Goal: Transaction & Acquisition: Purchase product/service

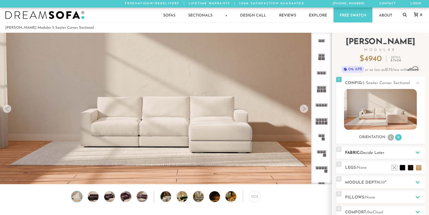
scroll to position [6084, 425]
click at [380, 154] on span "Decide Later" at bounding box center [373, 153] width 24 height 4
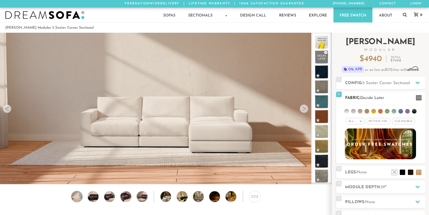
scroll to position [0, 0]
click at [416, 112] on li at bounding box center [414, 111] width 5 height 5
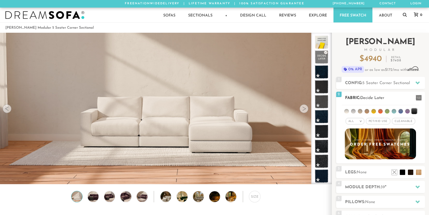
click at [412, 121] on span "Cleanable x" at bounding box center [403, 121] width 23 height 7
click at [415, 112] on li at bounding box center [414, 111] width 5 height 5
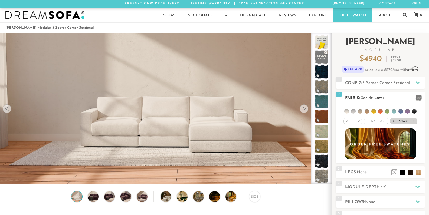
click at [415, 112] on li at bounding box center [414, 111] width 5 height 5
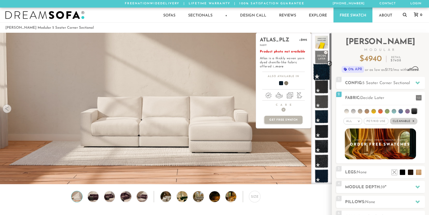
click at [321, 71] on span at bounding box center [321, 72] width 17 height 17
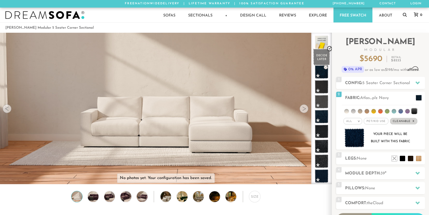
click at [324, 58] on span at bounding box center [321, 57] width 17 height 17
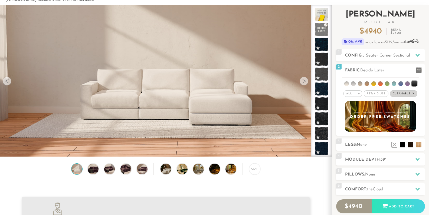
scroll to position [43, 0]
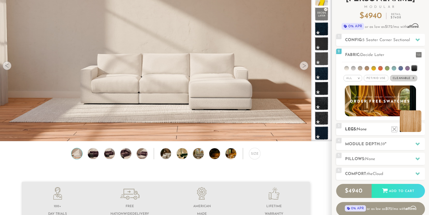
click at [422, 131] on li at bounding box center [411, 122] width 22 height 22
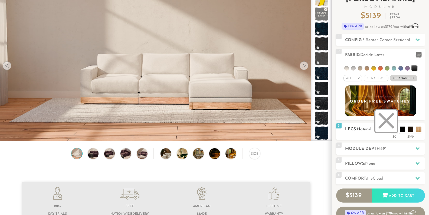
click at [395, 130] on li at bounding box center [387, 122] width 22 height 22
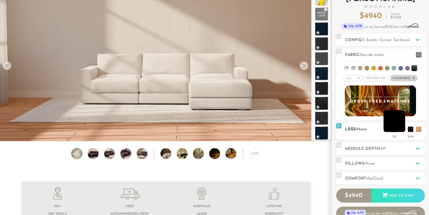
click at [403, 131] on li at bounding box center [395, 122] width 22 height 22
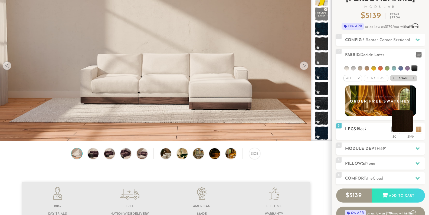
click at [411, 130] on li at bounding box center [403, 122] width 22 height 22
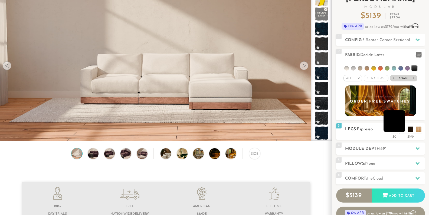
click at [403, 131] on li at bounding box center [395, 122] width 22 height 22
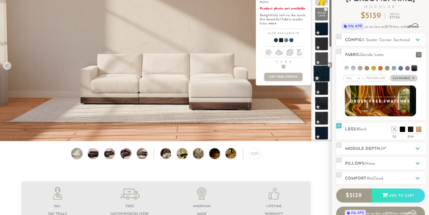
scroll to position [0, 0]
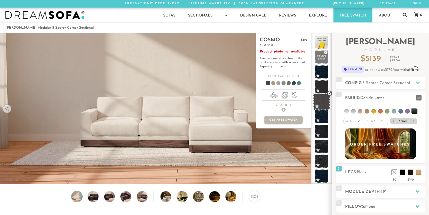
click at [324, 104] on span at bounding box center [321, 101] width 17 height 17
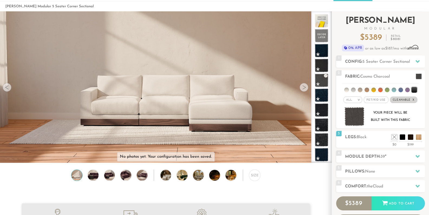
scroll to position [34, 0]
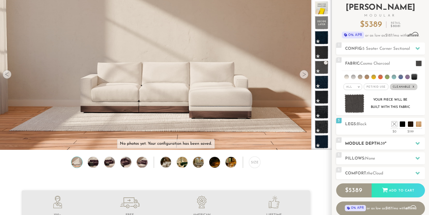
click at [396, 141] on h2 "Module Depth: 39 "" at bounding box center [385, 144] width 80 height 6
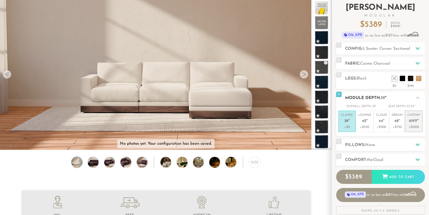
click at [414, 121] on span "Any" at bounding box center [413, 121] width 9 height 5
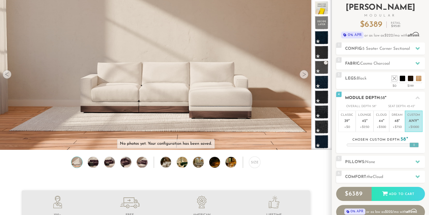
drag, startPoint x: 380, startPoint y: 145, endPoint x: 416, endPoint y: 142, distance: 36.2
click at [416, 142] on div "Overall Depth: 58 " Seat Depth: 42-43 " Classic 39 " +$0 Lounge 42 " +$250 Clou…" at bounding box center [381, 125] width 89 height 43
click at [370, 123] on p "Lounge 42 "" at bounding box center [364, 119] width 13 height 12
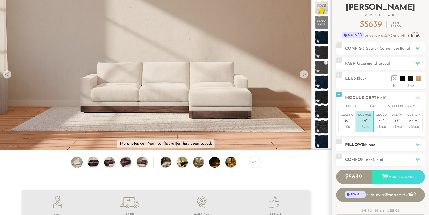
click at [383, 142] on h2 "Pillows: None" at bounding box center [385, 145] width 80 height 6
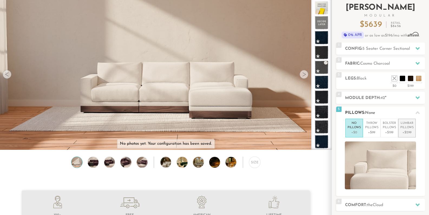
click at [409, 132] on p "+$299" at bounding box center [407, 132] width 13 height 5
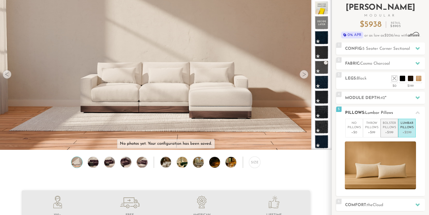
click at [387, 130] on p "+$199" at bounding box center [389, 132] width 13 height 5
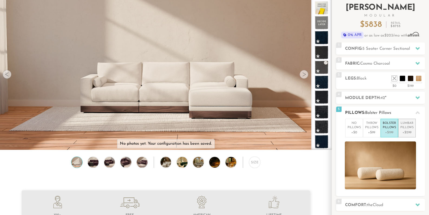
click at [402, 128] on p "Lumbar Pillows" at bounding box center [407, 125] width 13 height 9
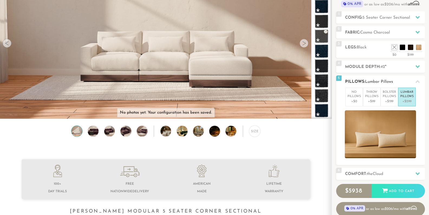
scroll to position [95, 0]
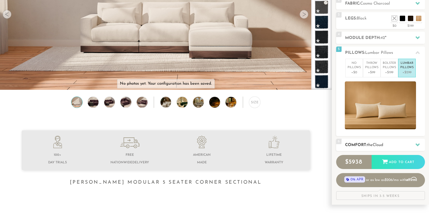
click at [392, 143] on h2 "Comfort: the Cloud" at bounding box center [385, 145] width 80 height 6
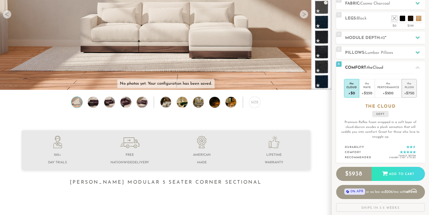
click at [409, 90] on div "+$750" at bounding box center [410, 93] width 10 height 8
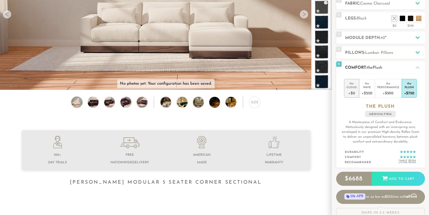
click at [356, 93] on div "+$0" at bounding box center [352, 93] width 10 height 8
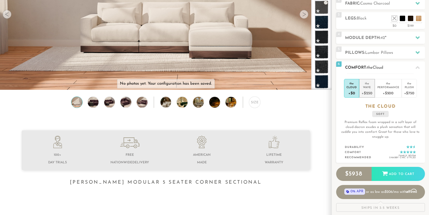
click at [365, 89] on div "Wave" at bounding box center [367, 87] width 11 height 4
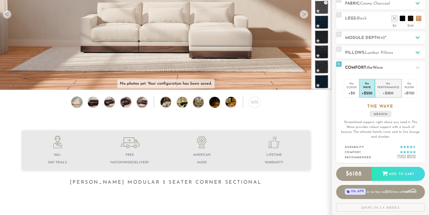
click at [382, 88] on div "Performance" at bounding box center [389, 87] width 22 height 4
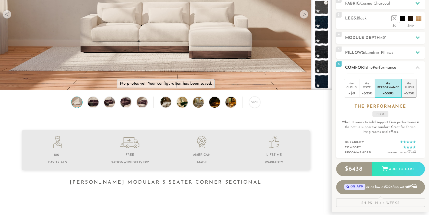
click at [407, 87] on div "Plush" at bounding box center [410, 87] width 10 height 4
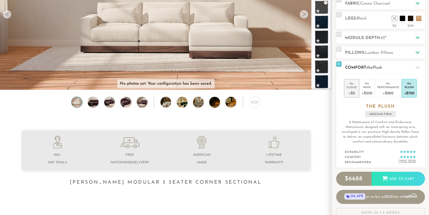
click at [357, 91] on li "the Cloud +$0" at bounding box center [351, 88] width 15 height 19
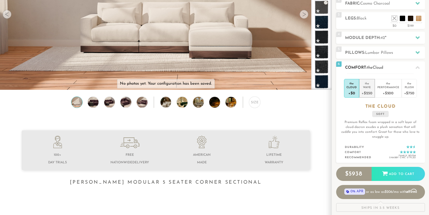
click at [368, 90] on div "+$250" at bounding box center [367, 93] width 11 height 8
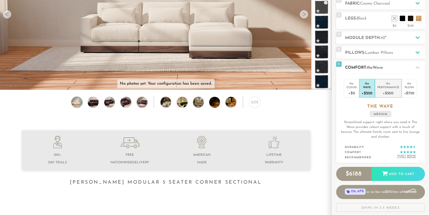
click at [385, 88] on div "Performance" at bounding box center [389, 87] width 22 height 4
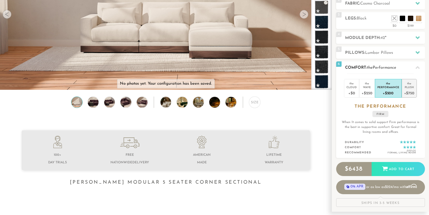
click at [410, 92] on div "+$750" at bounding box center [410, 93] width 10 height 8
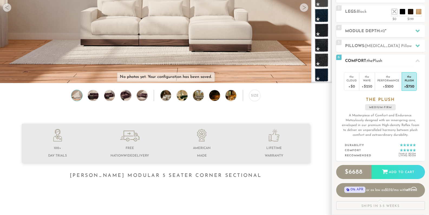
scroll to position [124, 0]
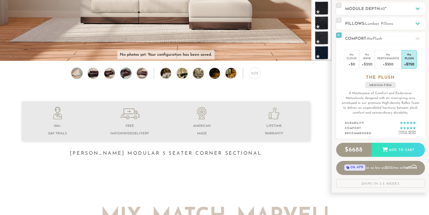
click at [129, 77] on img at bounding box center [125, 73] width 13 height 11
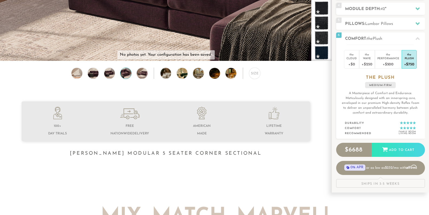
scroll to position [0, 0]
